Goal: Task Accomplishment & Management: Manage account settings

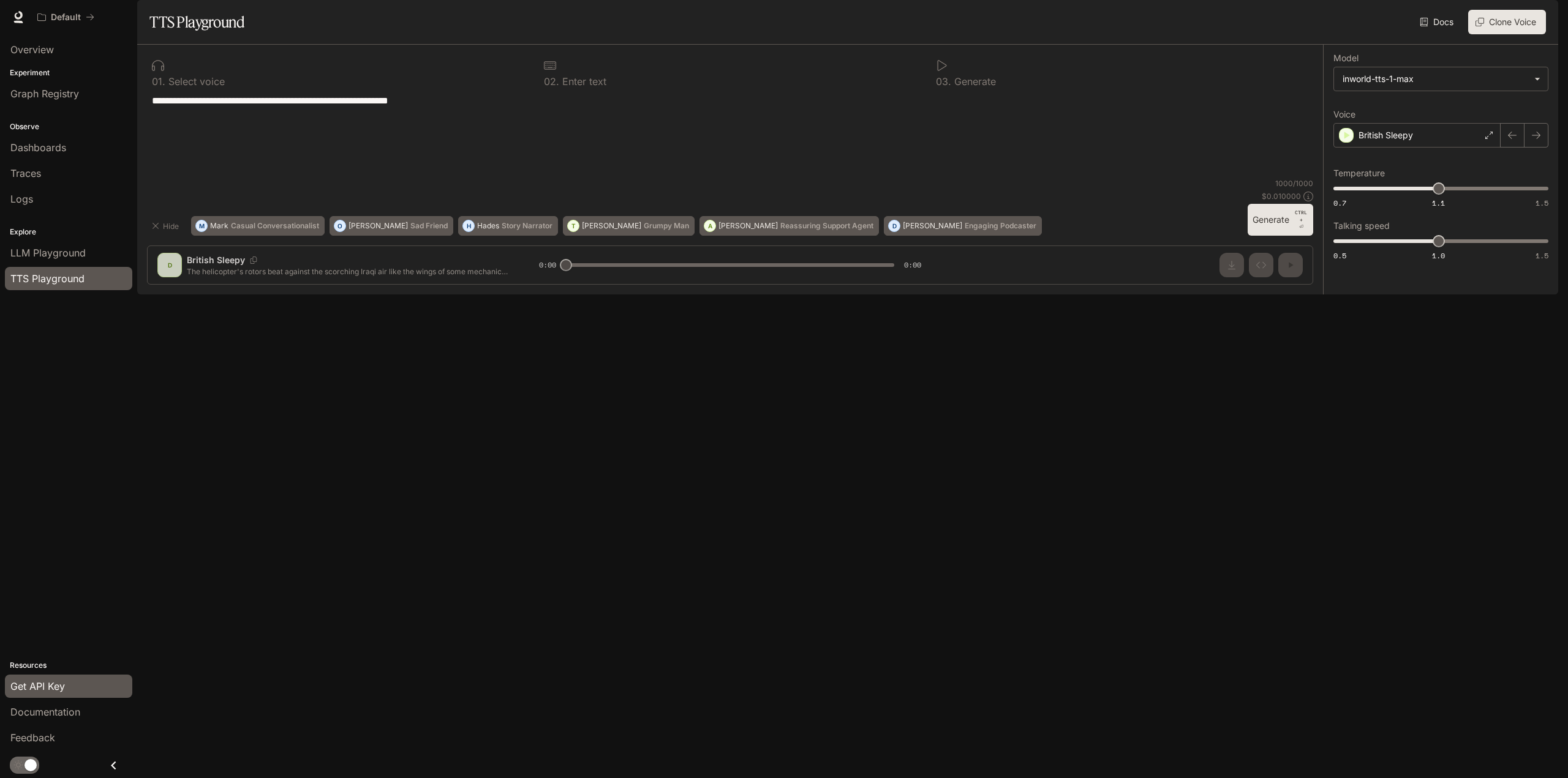
click at [46, 683] on span "Get API Key" at bounding box center [37, 686] width 54 height 15
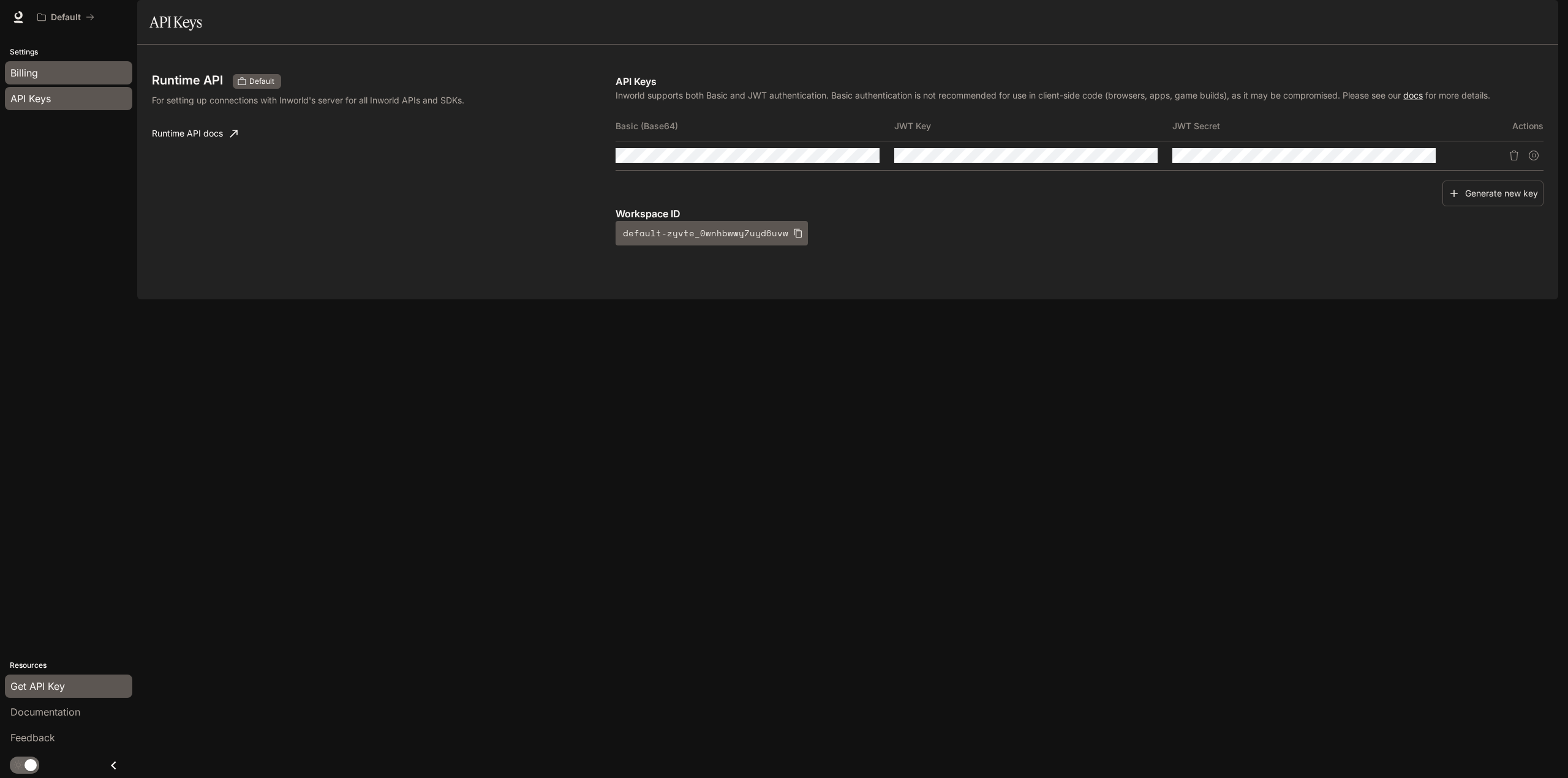
click at [24, 75] on span "Billing" at bounding box center [23, 73] width 27 height 15
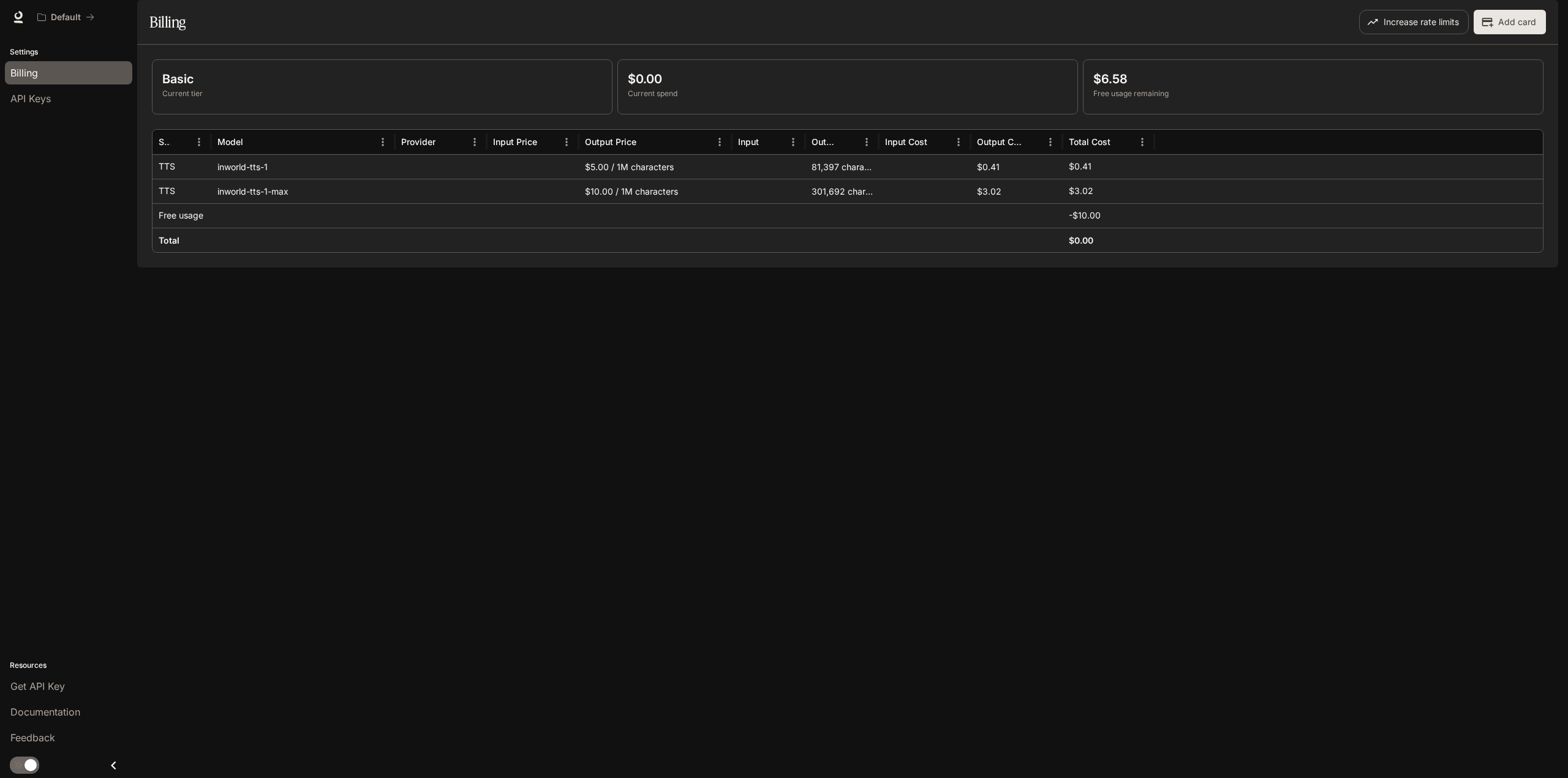
click at [392, 99] on p "Current tier" at bounding box center [383, 94] width 440 height 11
click at [1439, 35] on button "Increase rate limits" at bounding box center [1414, 22] width 109 height 24
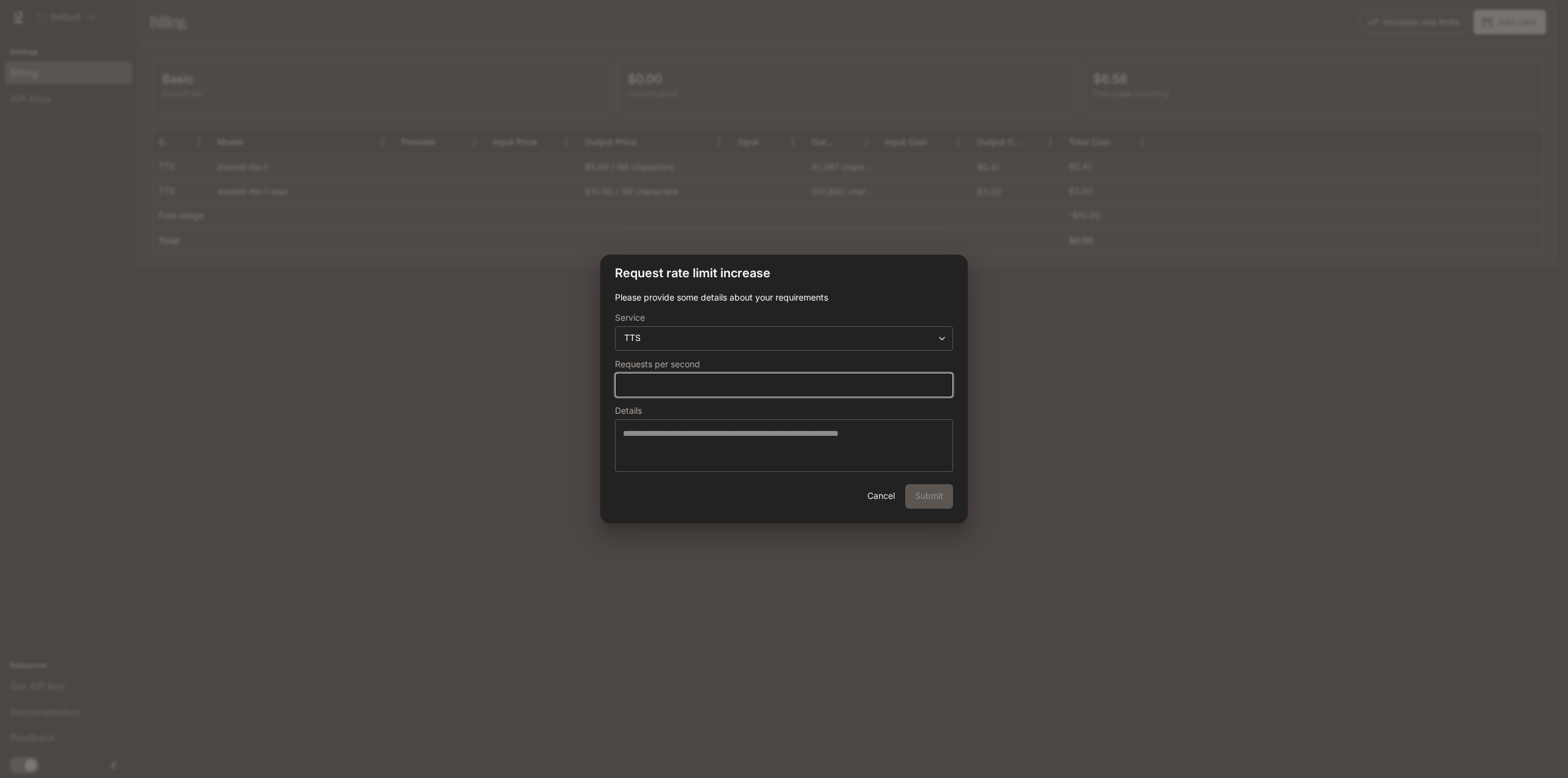
click at [695, 388] on input "*" at bounding box center [784, 384] width 337 height 12
click at [822, 334] on body "**********" at bounding box center [784, 389] width 1568 height 778
click at [822, 334] on div at bounding box center [784, 389] width 1568 height 778
click at [876, 507] on button "Cancel" at bounding box center [881, 497] width 39 height 24
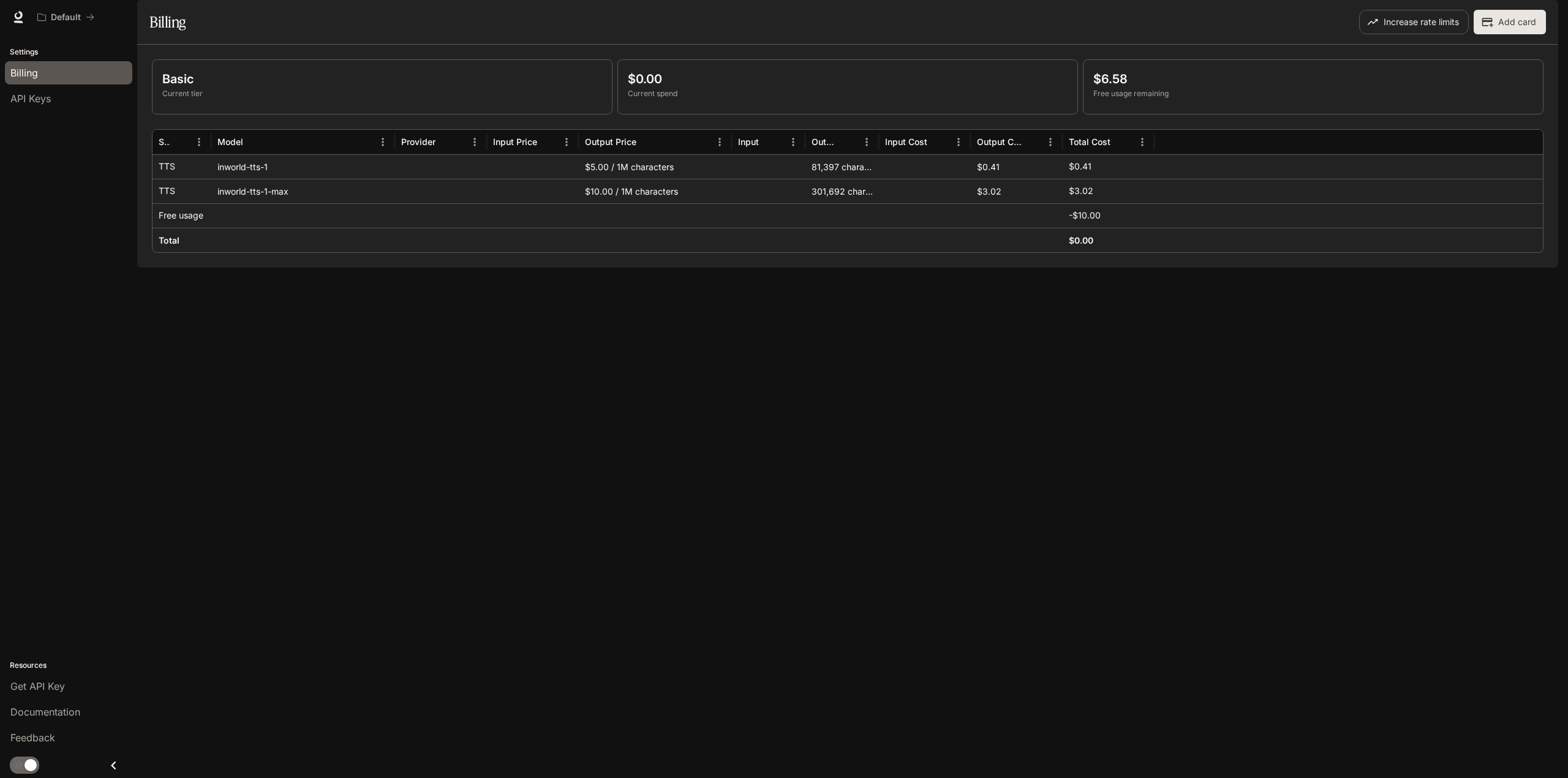
click at [1532, 35] on button "Add card" at bounding box center [1510, 22] width 72 height 24
